Goal: Task Accomplishment & Management: Use online tool/utility

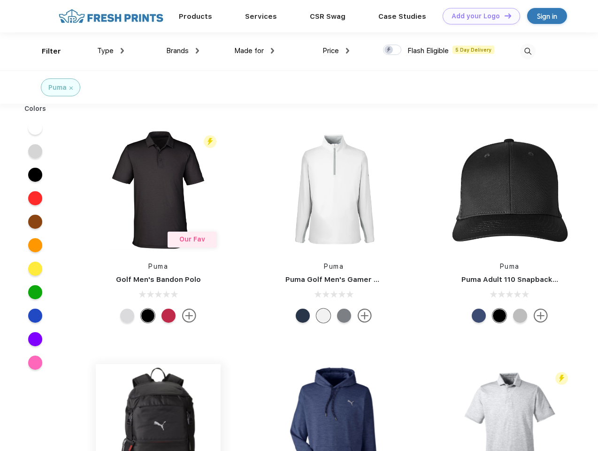
scroll to position [0, 0]
click at [478, 16] on link "Add your Logo Design Tool" at bounding box center [481, 16] width 77 height 16
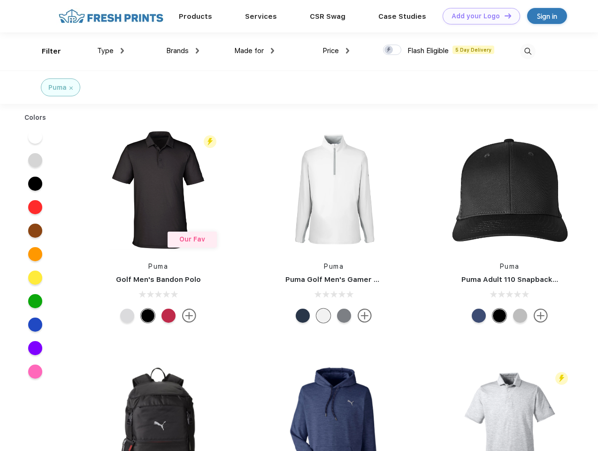
click at [0, 0] on div "Design Tool" at bounding box center [0, 0] width 0 height 0
click at [504, 15] on link "Add your Logo Design Tool" at bounding box center [481, 16] width 77 height 16
click at [45, 51] on div "Filter" at bounding box center [51, 51] width 19 height 11
click at [111, 51] on span "Type" at bounding box center [105, 50] width 16 height 8
click at [183, 51] on span "Brands" at bounding box center [177, 50] width 23 height 8
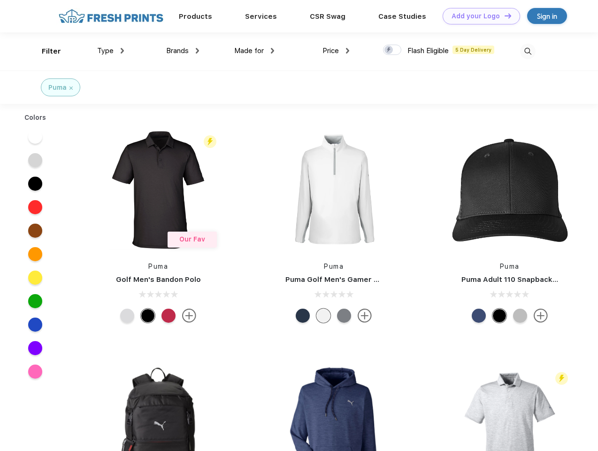
click at [254, 51] on span "Made for" at bounding box center [249, 50] width 30 height 8
click at [336, 51] on span "Price" at bounding box center [330, 50] width 16 height 8
click at [392, 50] on div at bounding box center [392, 50] width 18 height 10
click at [389, 50] on input "checkbox" at bounding box center [386, 47] width 6 height 6
click at [528, 51] on img at bounding box center [527, 51] width 15 height 15
